Goal: Task Accomplishment & Management: Manage account settings

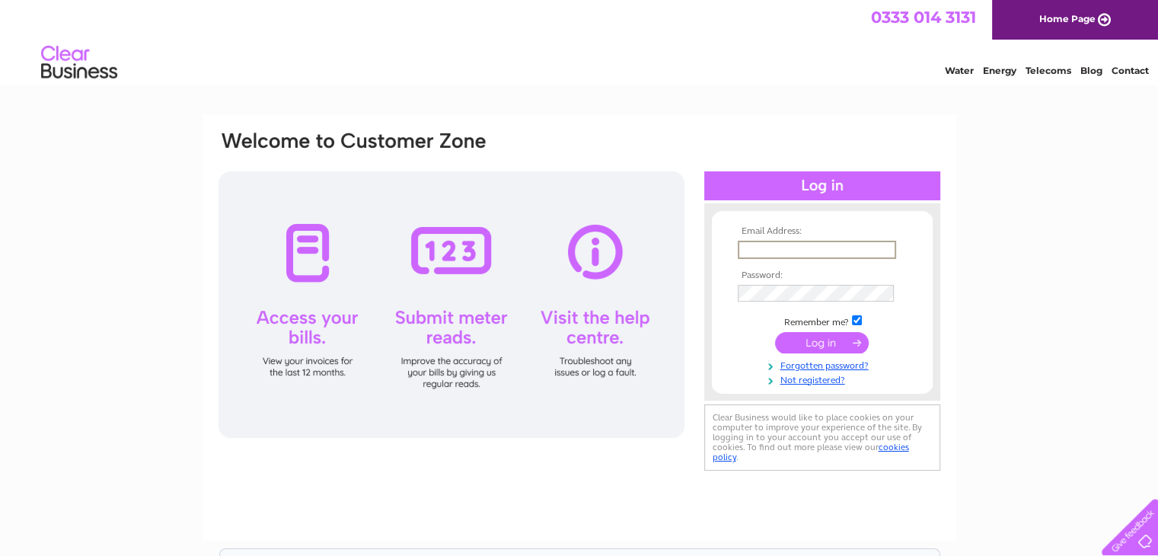
click at [749, 254] on input "text" at bounding box center [817, 250] width 158 height 18
type input "[EMAIL_ADDRESS][DOMAIN_NAME]"
click at [811, 343] on input "submit" at bounding box center [822, 340] width 94 height 21
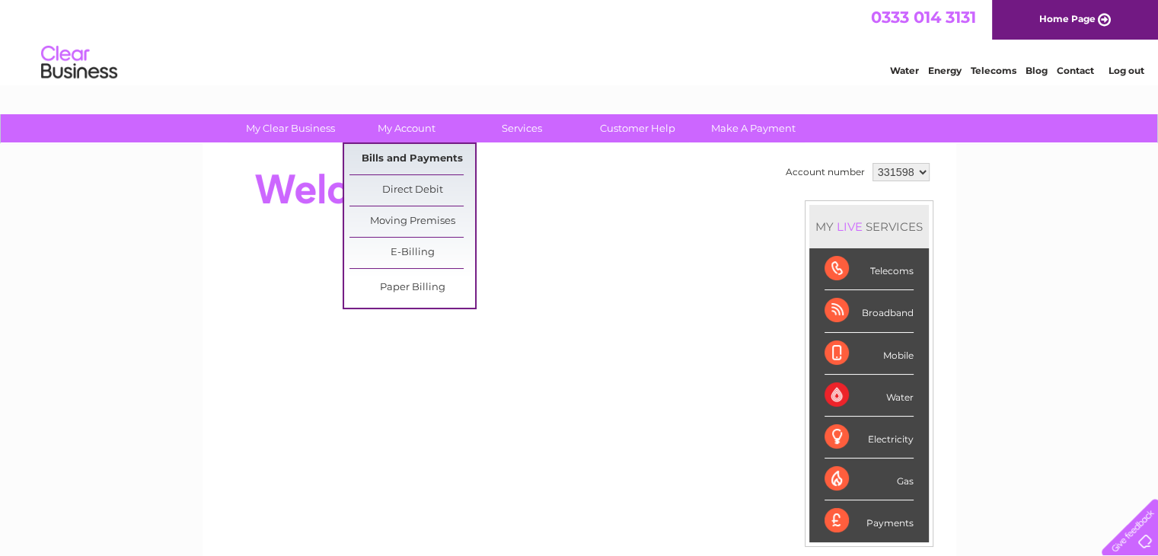
click at [372, 152] on link "Bills and Payments" at bounding box center [413, 159] width 126 height 30
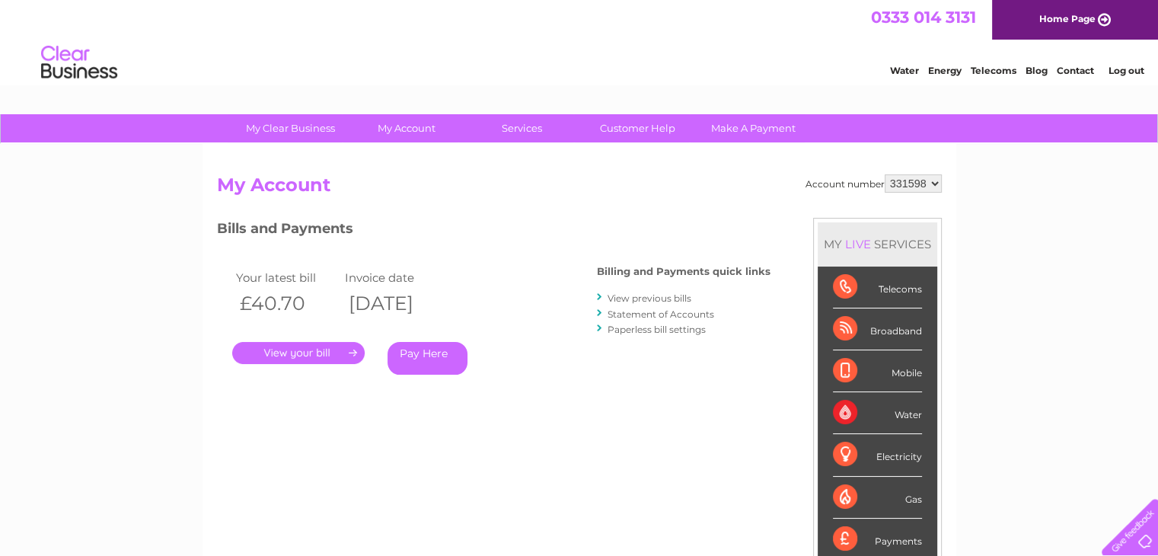
click at [344, 351] on link "." at bounding box center [298, 353] width 132 height 22
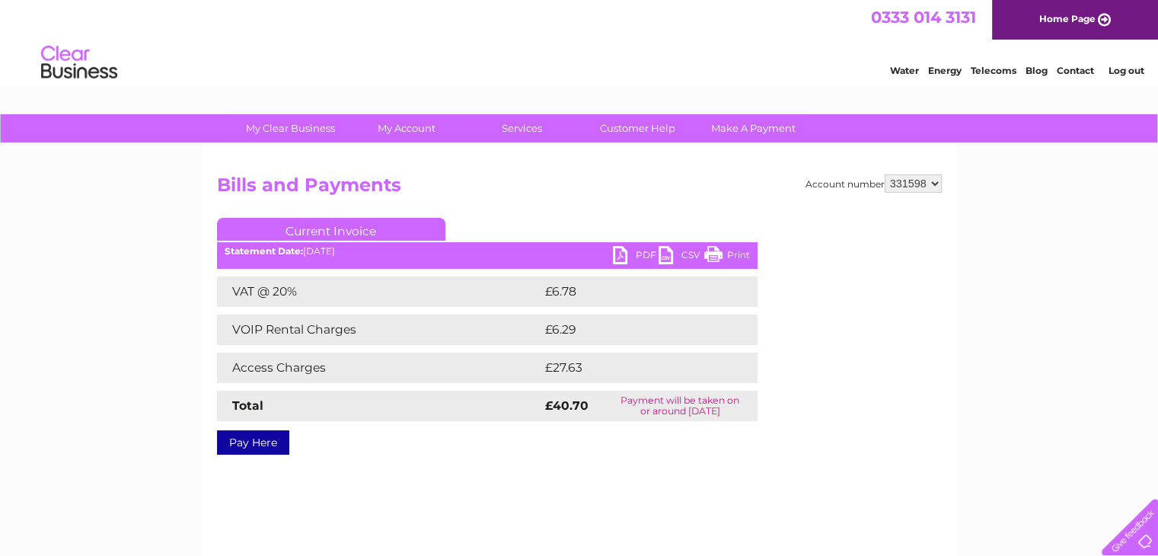
click at [621, 257] on link "PDF" at bounding box center [636, 257] width 46 height 22
click at [621, 256] on link "PDF" at bounding box center [636, 257] width 46 height 22
